Goal: Information Seeking & Learning: Learn about a topic

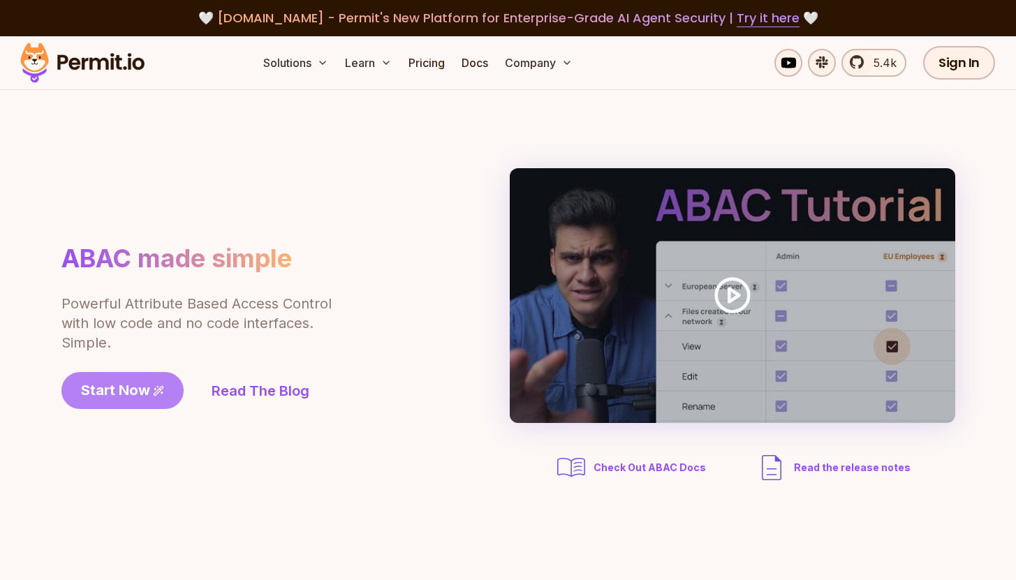
click at [114, 389] on span "Start Now" at bounding box center [115, 390] width 69 height 20
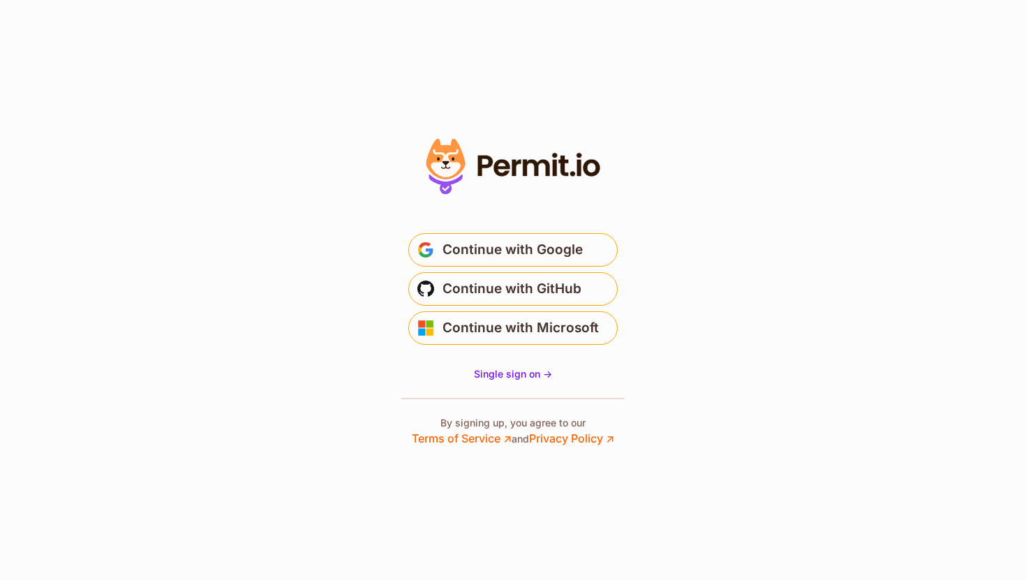
drag, startPoint x: 514, startPoint y: 165, endPoint x: 609, endPoint y: 168, distance: 95.0
click at [608, 168] on icon at bounding box center [513, 166] width 193 height 66
drag, startPoint x: 736, startPoint y: 202, endPoint x: 364, endPoint y: 121, distance: 379.9
click at [366, 122] on section "* Or" at bounding box center [513, 290] width 1026 height 580
click at [354, 119] on section "* Or" at bounding box center [513, 290] width 1026 height 580
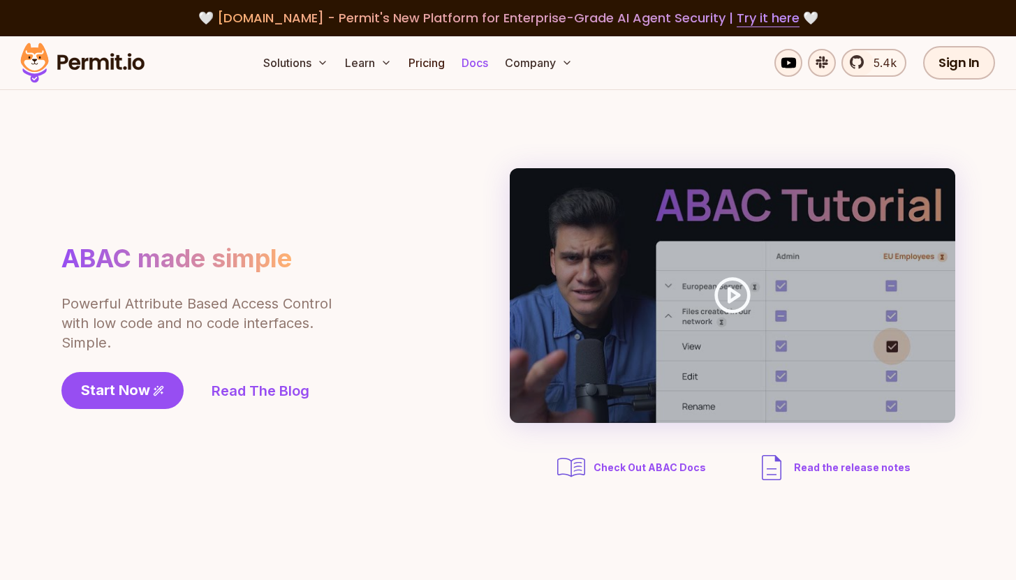
click at [475, 69] on link "Docs" at bounding box center [475, 63] width 38 height 28
